Goal: Information Seeking & Learning: Check status

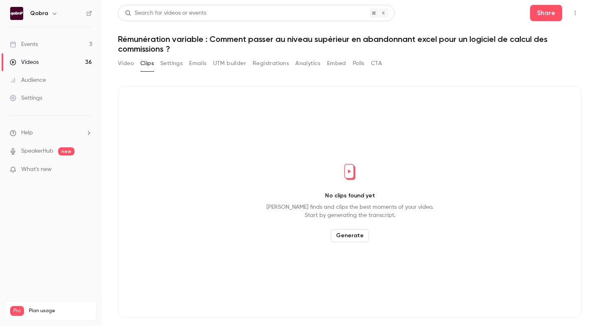
click at [414, 69] on div "Video Clips Settings Emails UTM builder Registrations Analytics Embed Polls CTA" at bounding box center [350, 65] width 464 height 16
click at [77, 44] on link "Events 3" at bounding box center [51, 44] width 102 height 18
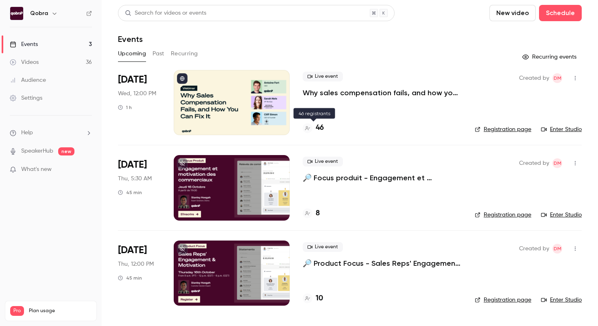
click at [322, 132] on h4 "46" at bounding box center [320, 128] width 8 height 11
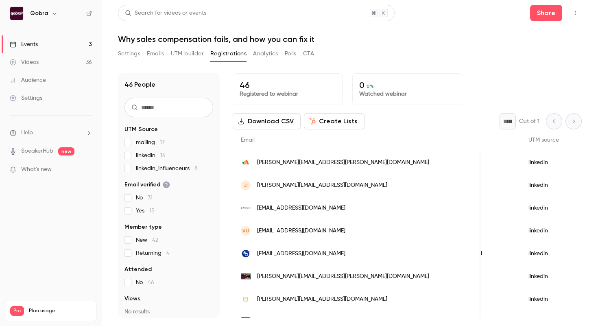
click at [73, 35] on ul "Events 3 Videos 36 Audience Settings" at bounding box center [51, 71] width 102 height 88
click at [73, 46] on link "Events 3" at bounding box center [51, 44] width 102 height 18
